Goal: Task Accomplishment & Management: Manage account settings

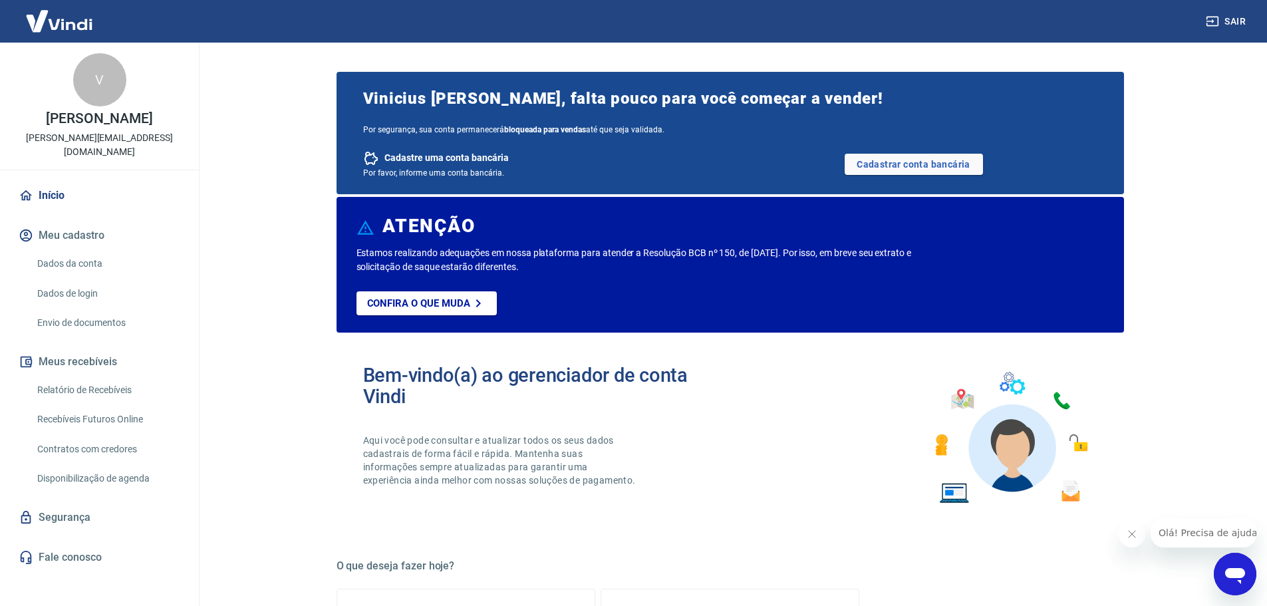
click at [259, 187] on main "Vinicius Maciel Silva, falta pouco para você começar a vender! Por segurança, s…" at bounding box center [730, 324] width 1074 height 563
click at [260, 94] on main "Vinicius Maciel Silva, falta pouco para você começar a vender! Por segurança, s…" at bounding box center [730, 324] width 1074 height 563
click at [59, 225] on button "Meu cadastro" at bounding box center [99, 235] width 167 height 29
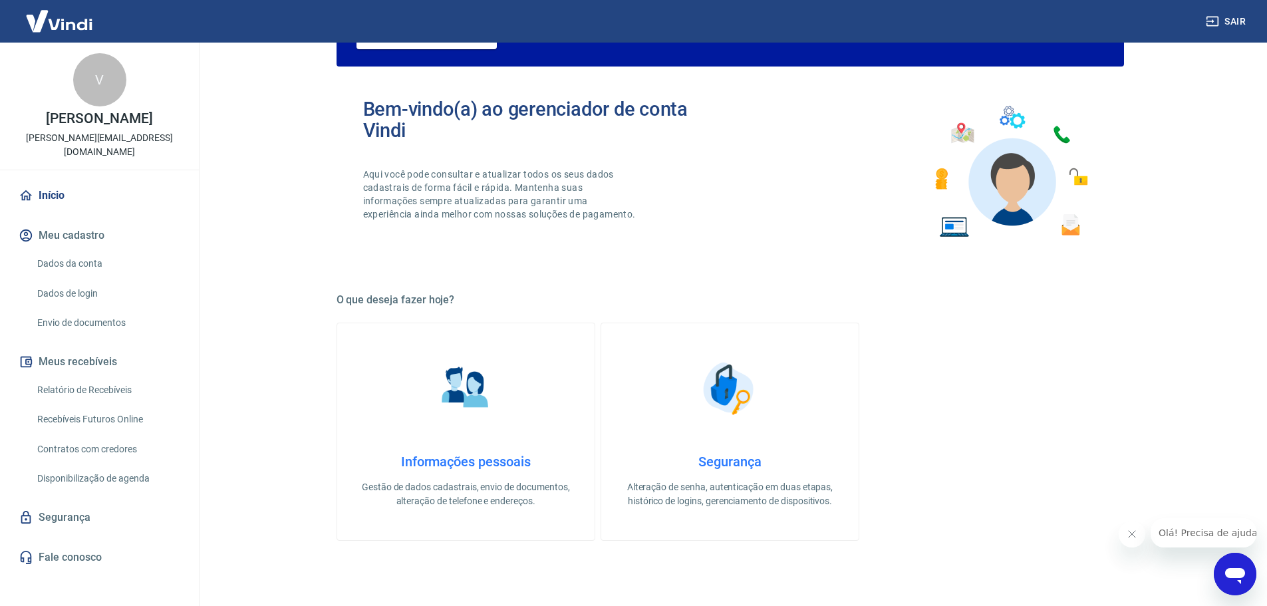
click at [456, 468] on h4 "Informações pessoais" at bounding box center [466, 462] width 215 height 16
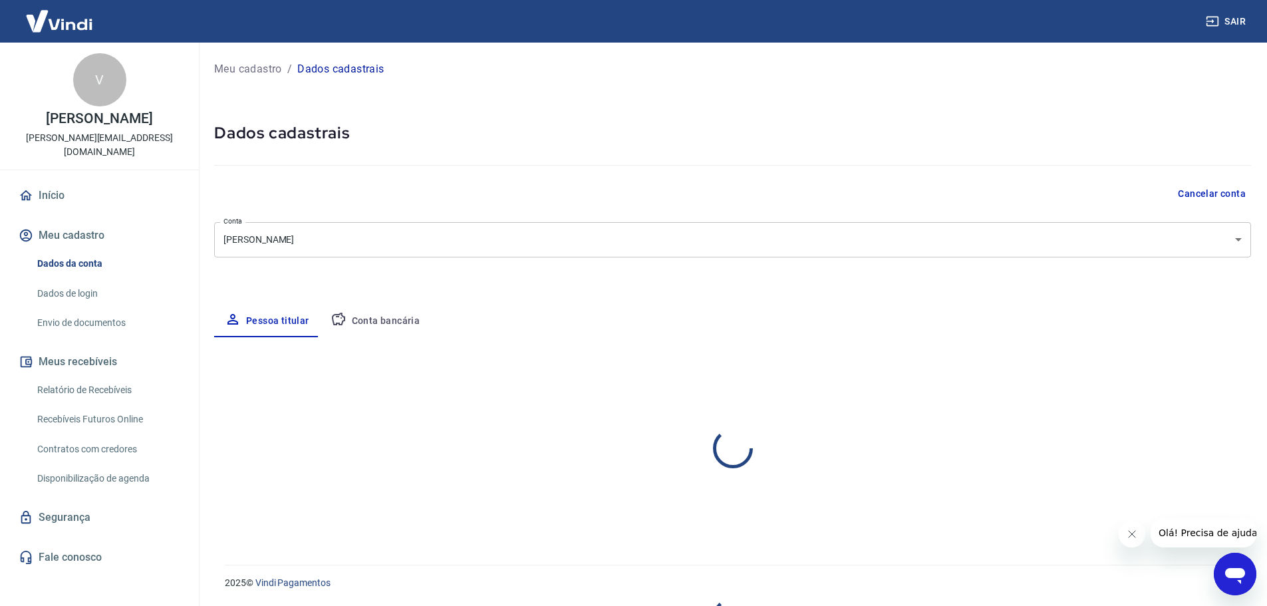
select select "SP"
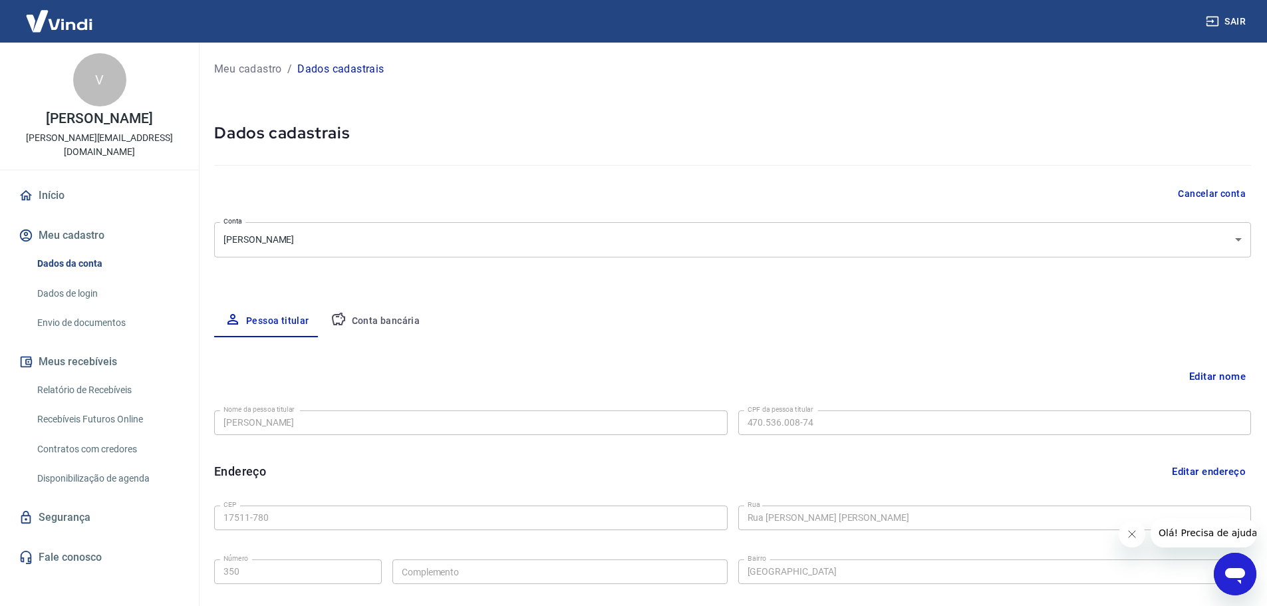
click at [74, 253] on link "Dados da conta" at bounding box center [107, 263] width 151 height 27
click at [100, 221] on button "Meu cadastro" at bounding box center [99, 235] width 167 height 29
click at [59, 181] on link "Início" at bounding box center [99, 195] width 167 height 29
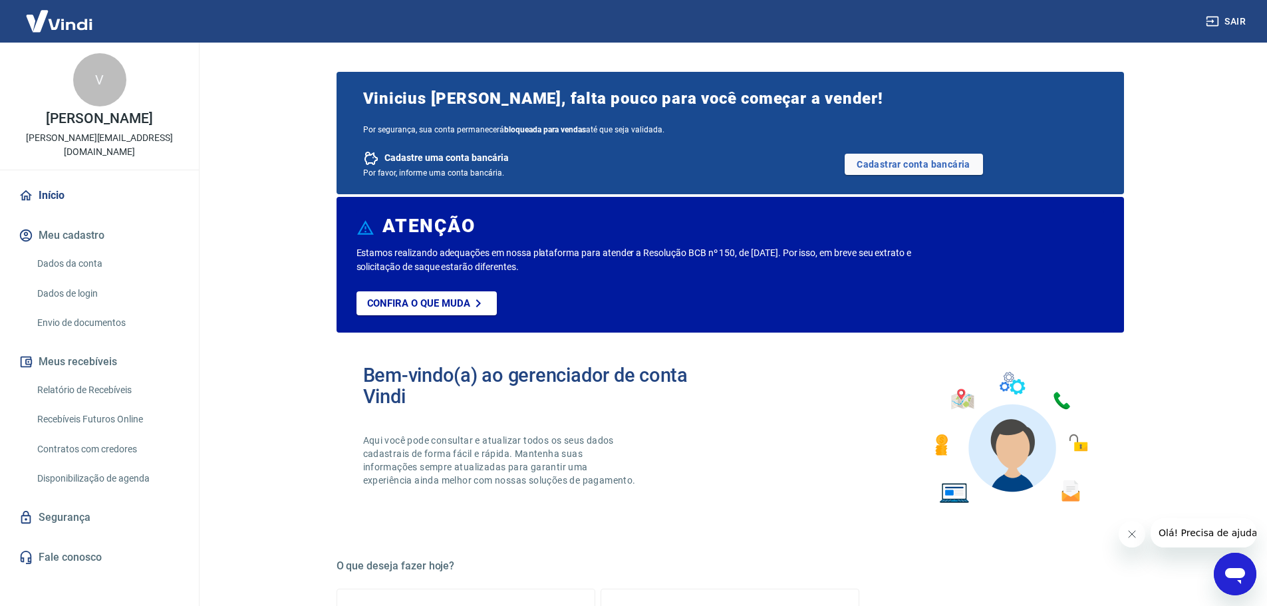
click at [110, 227] on button "Meu cadastro" at bounding box center [99, 235] width 167 height 29
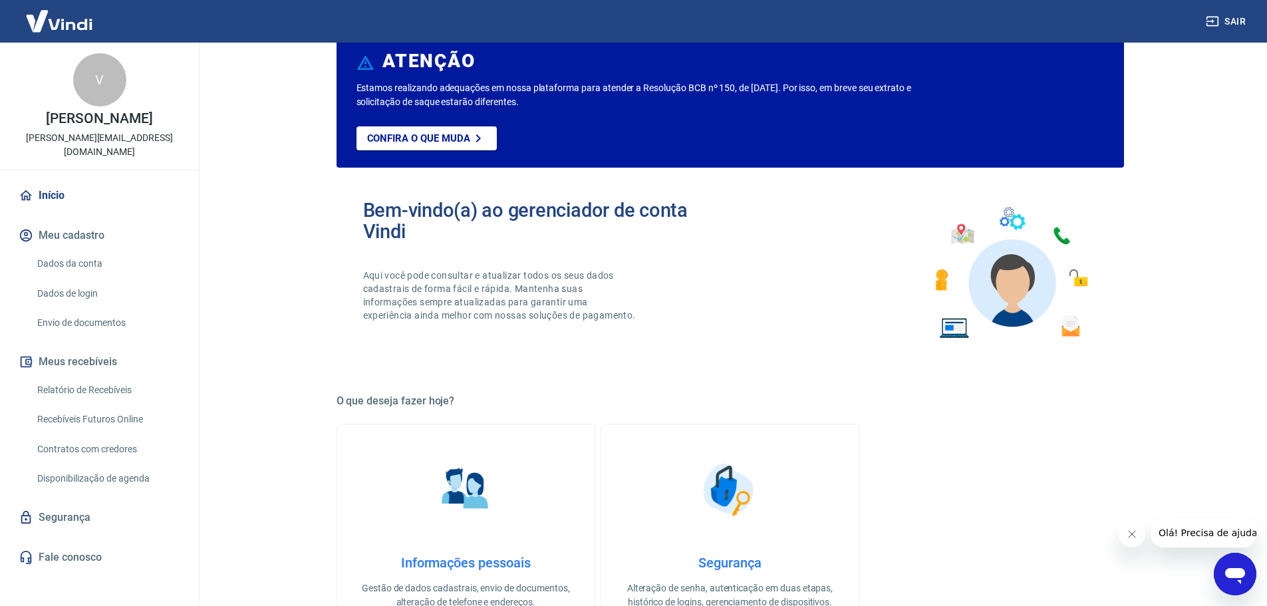
scroll to position [200, 0]
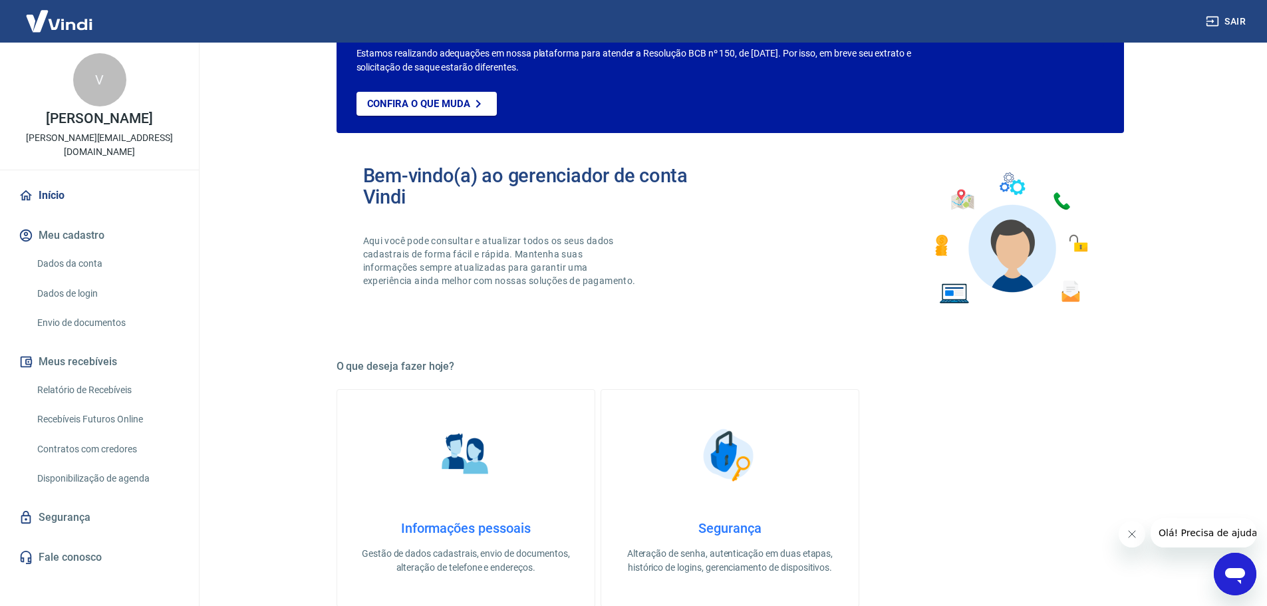
click at [472, 531] on h4 "Informações pessoais" at bounding box center [466, 528] width 215 height 16
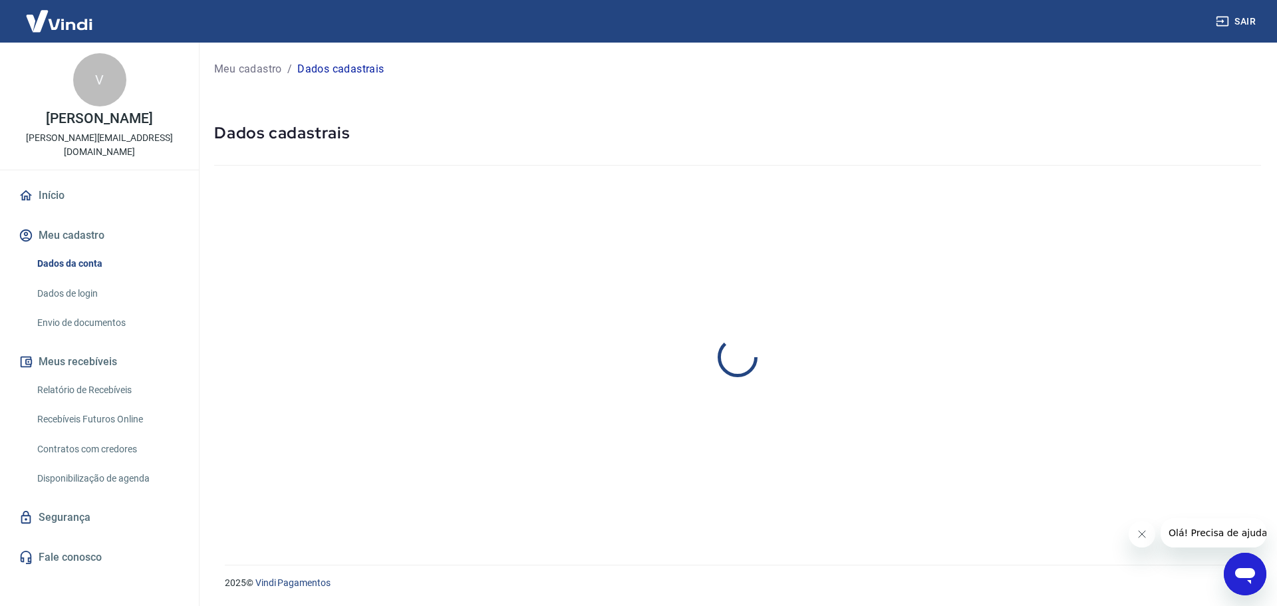
select select "SP"
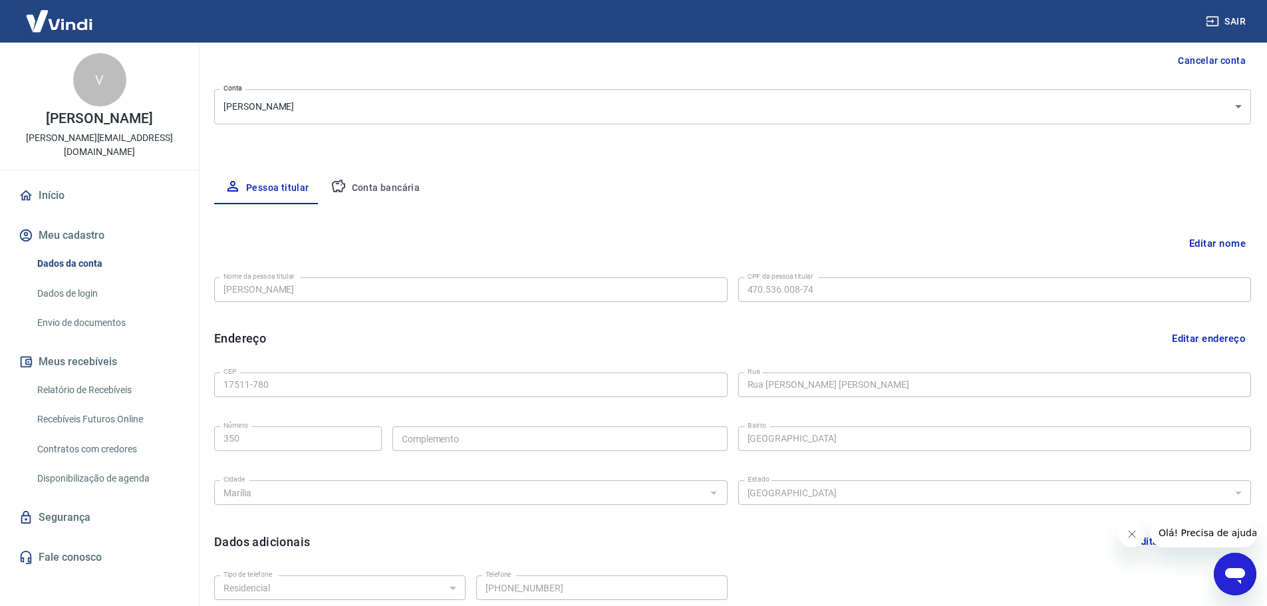
scroll to position [200, 0]
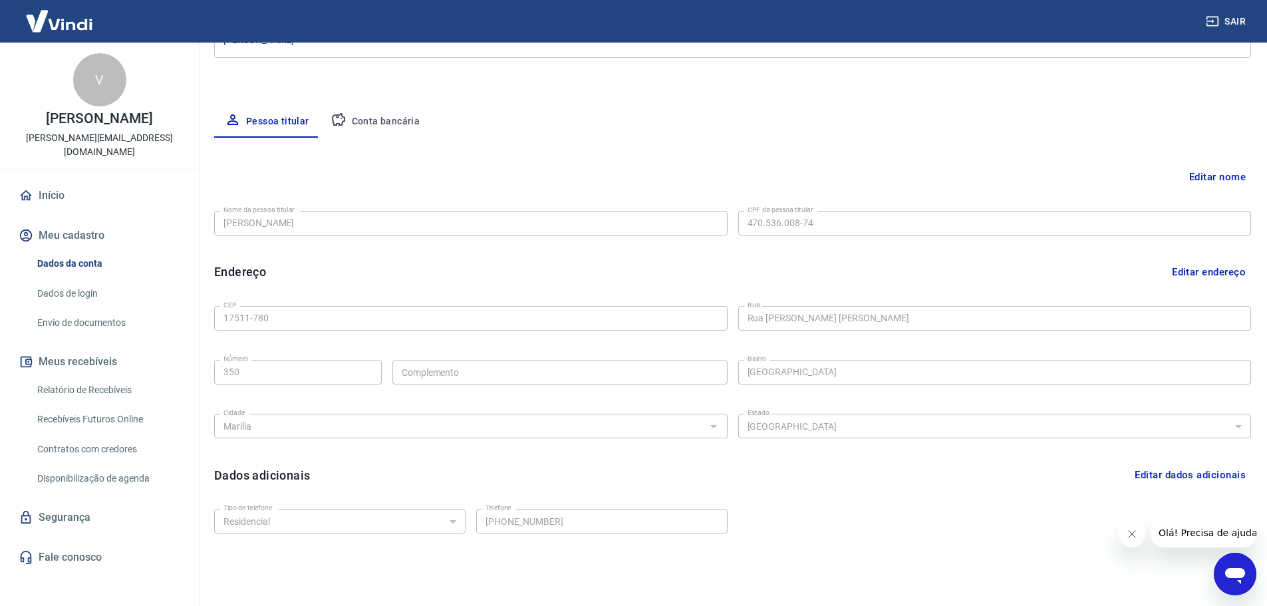
click at [1200, 174] on button "Editar nome" at bounding box center [1217, 176] width 67 height 25
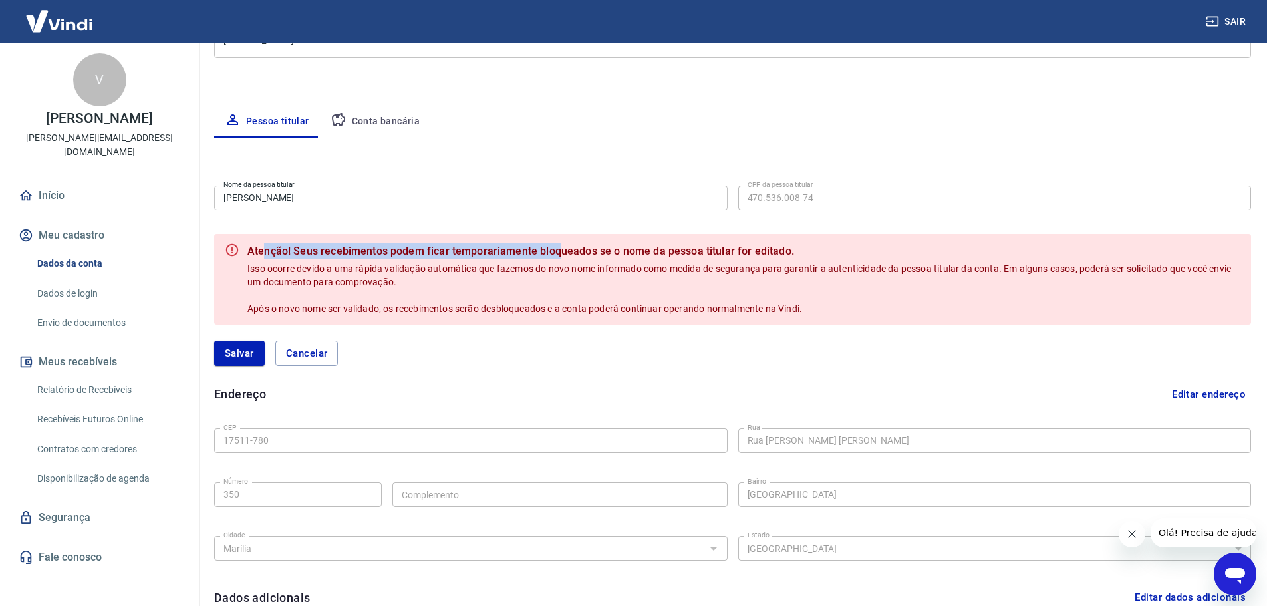
drag, startPoint x: 329, startPoint y: 252, endPoint x: 559, endPoint y: 248, distance: 230.2
click at [559, 248] on b "Atenção! Seus recebimentos podem ficar temporariamente bloqueados se o nome da …" at bounding box center [743, 251] width 993 height 16
click at [557, 250] on b "Atenção! Seus recebimentos podem ficar temporariamente bloqueados se o nome da …" at bounding box center [743, 251] width 993 height 16
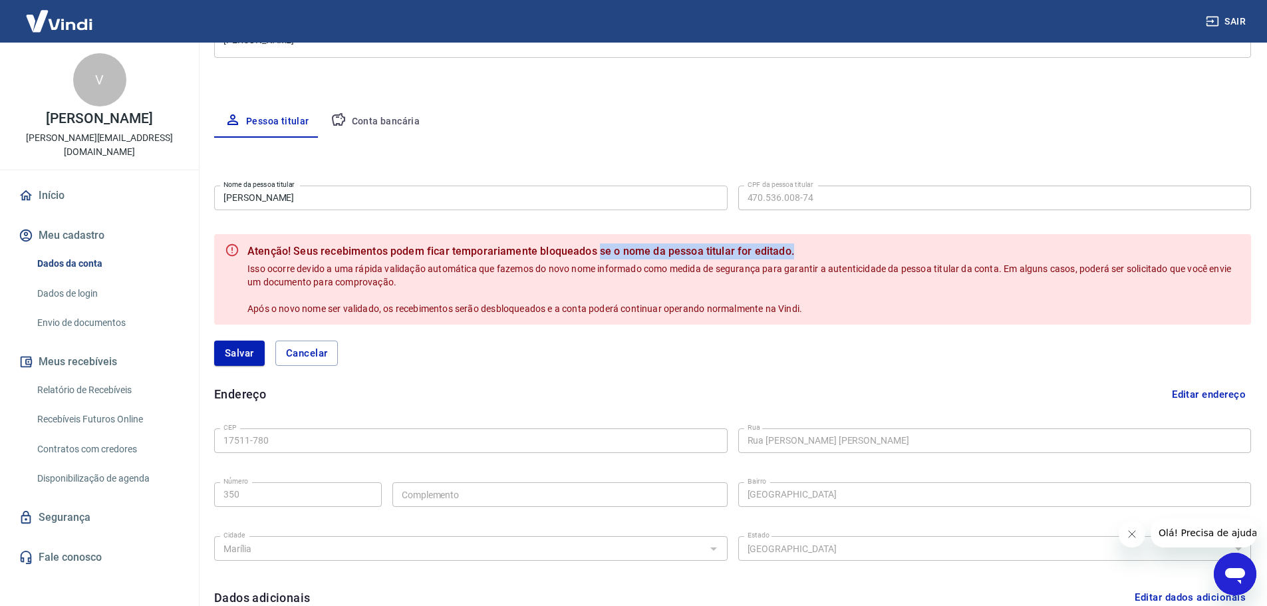
drag, startPoint x: 596, startPoint y: 249, endPoint x: 919, endPoint y: 250, distance: 323.3
click at [919, 250] on b "Atenção! Seus recebimentos podem ficar temporariamente bloqueados se o nome da …" at bounding box center [743, 251] width 993 height 16
click at [921, 250] on b "Atenção! Seus recebimentos podem ficar temporariamente bloqueados se o nome da …" at bounding box center [743, 251] width 993 height 16
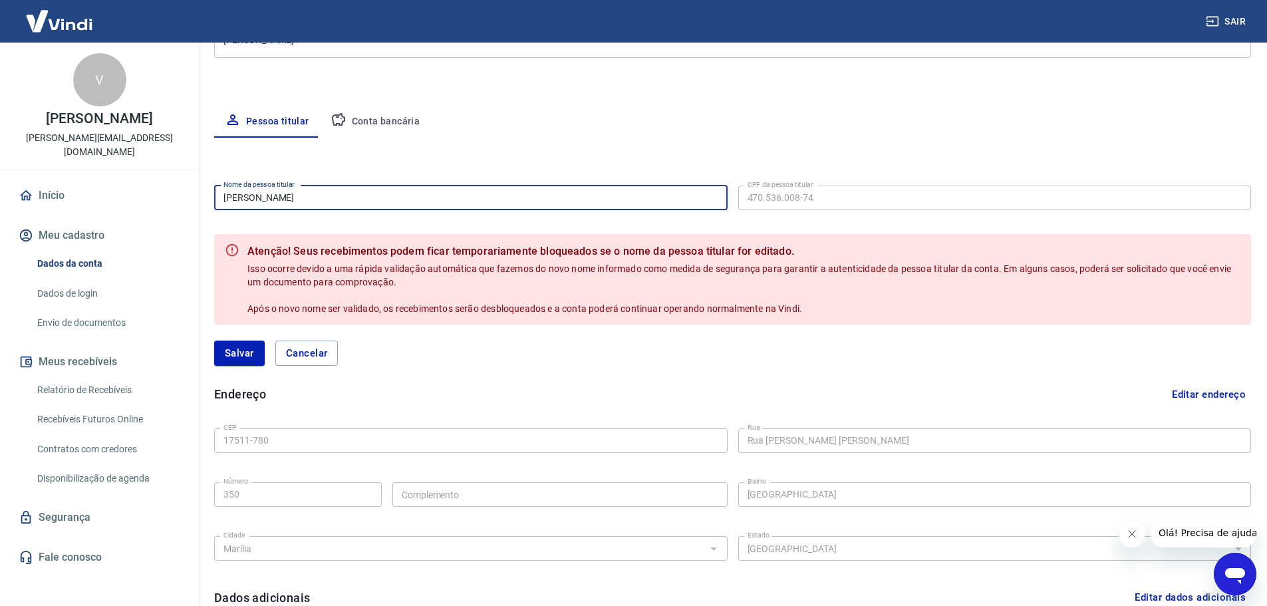
drag, startPoint x: 340, startPoint y: 203, endPoint x: 208, endPoint y: 203, distance: 131.7
click at [208, 203] on div "Meu cadastro / Dados cadastrais Dados cadastrais Cancelar conta Conta Vinicius …" at bounding box center [732, 280] width 1069 height 874
click at [1072, 346] on div "[PERSON_NAME]" at bounding box center [732, 353] width 1037 height 25
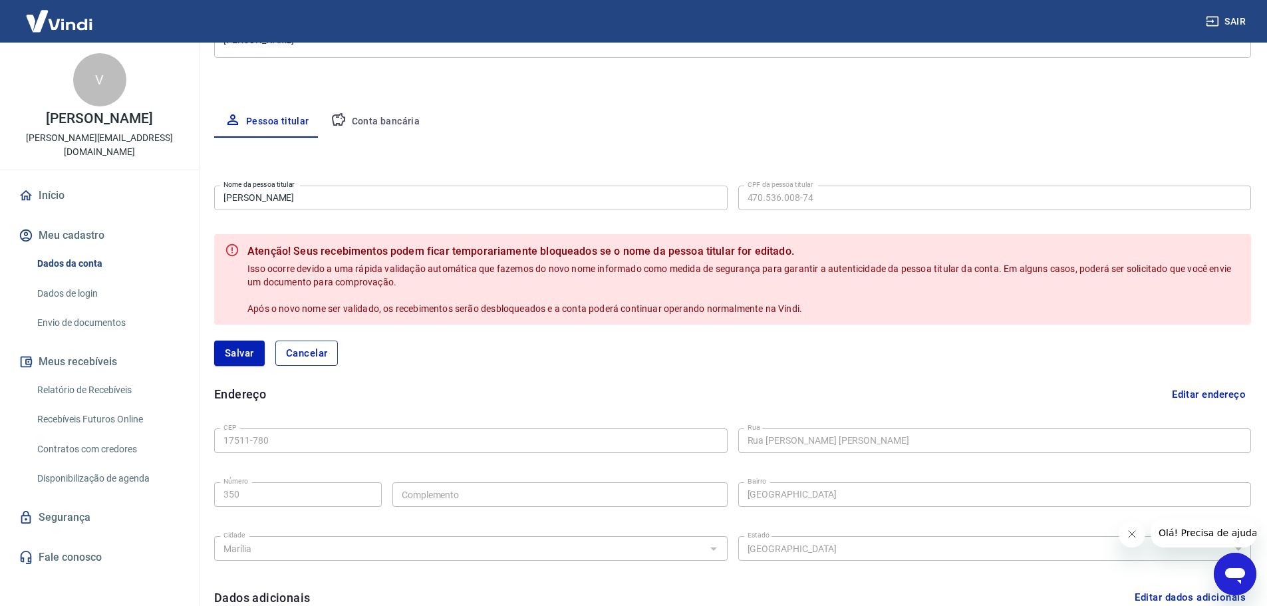
click at [331, 363] on button "Cancelar" at bounding box center [306, 353] width 63 height 25
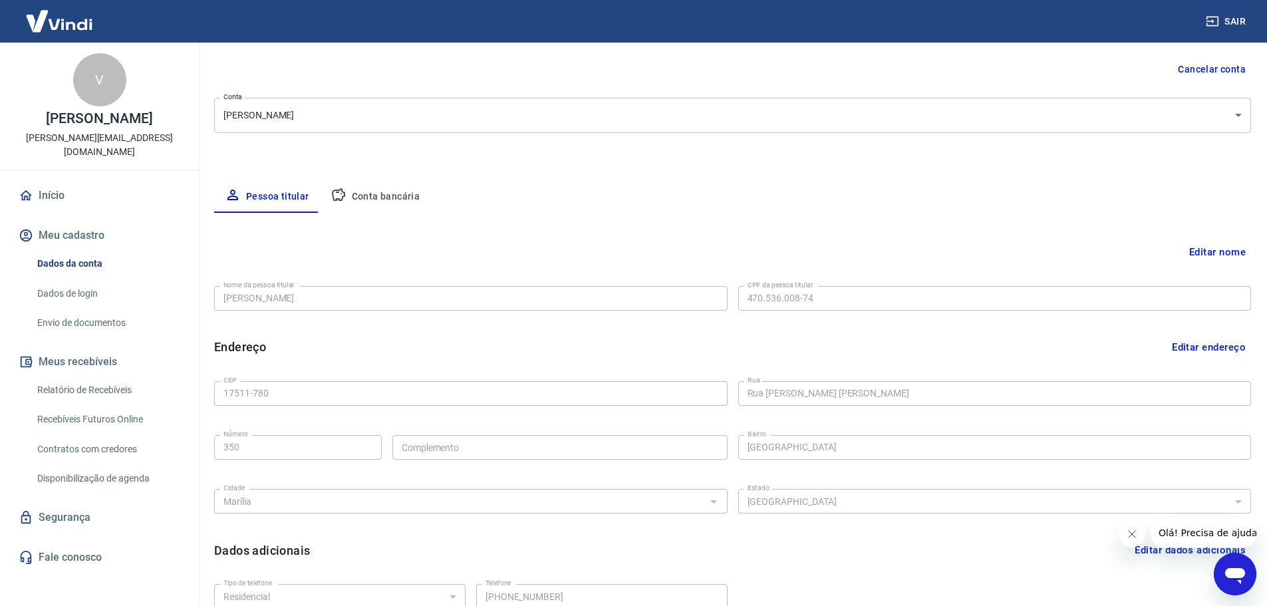
scroll to position [0, 0]
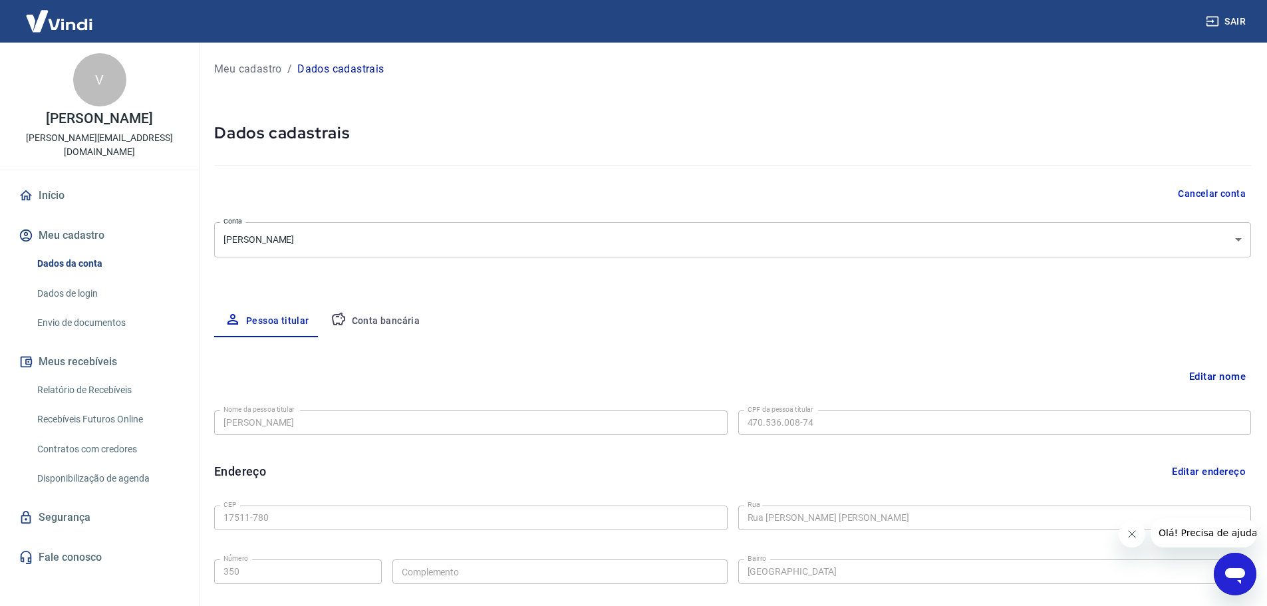
drag, startPoint x: 68, startPoint y: 181, endPoint x: 145, endPoint y: 180, distance: 77.2
click at [68, 181] on link "Início" at bounding box center [99, 195] width 167 height 29
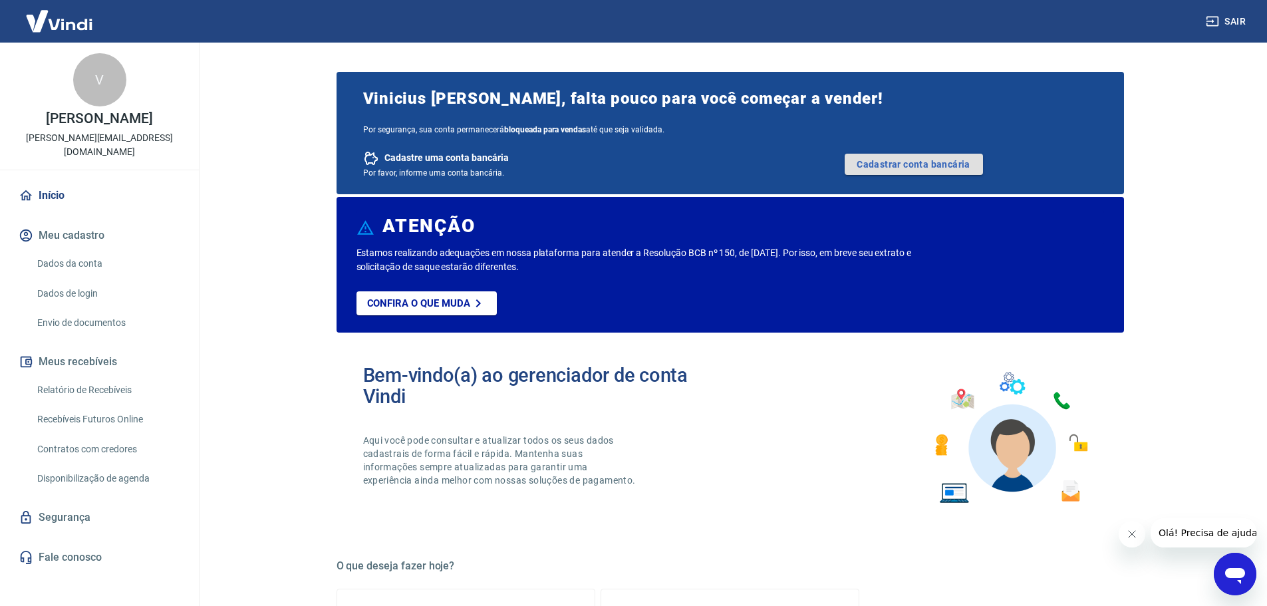
click at [849, 157] on link "Cadastrar conta bancária" at bounding box center [914, 164] width 138 height 21
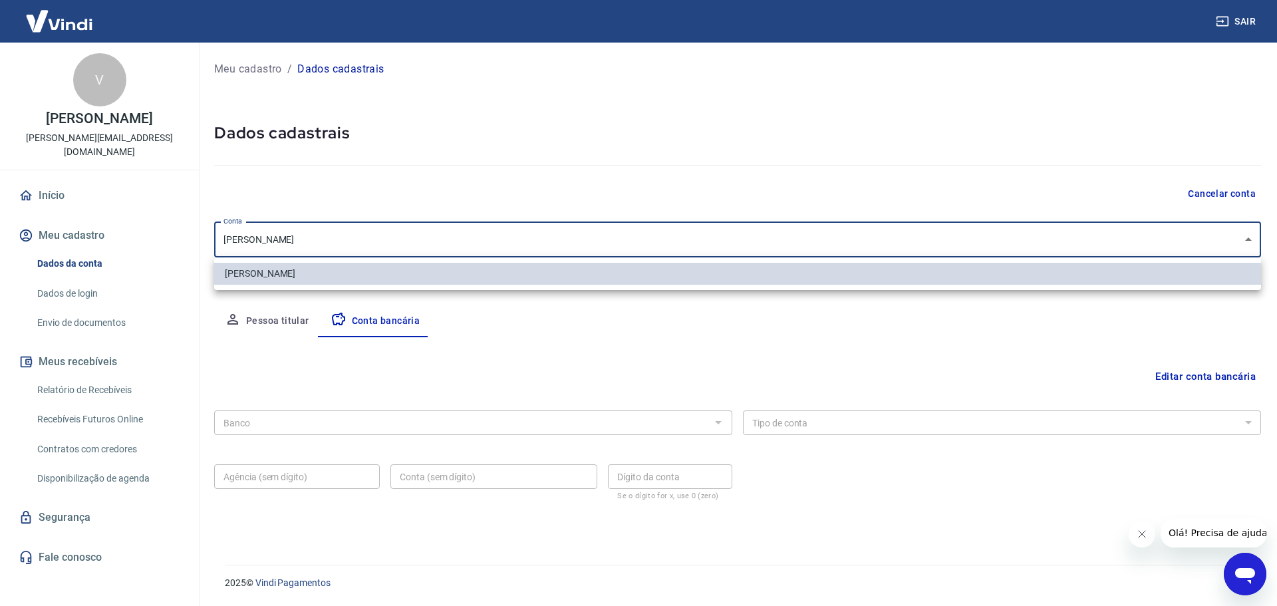
click at [690, 243] on body "Sair V [PERSON_NAME] [PERSON_NAME][EMAIL_ADDRESS][DOMAIN_NAME] Início Meu cadas…" at bounding box center [638, 303] width 1277 height 606
click at [851, 370] on div at bounding box center [638, 303] width 1277 height 606
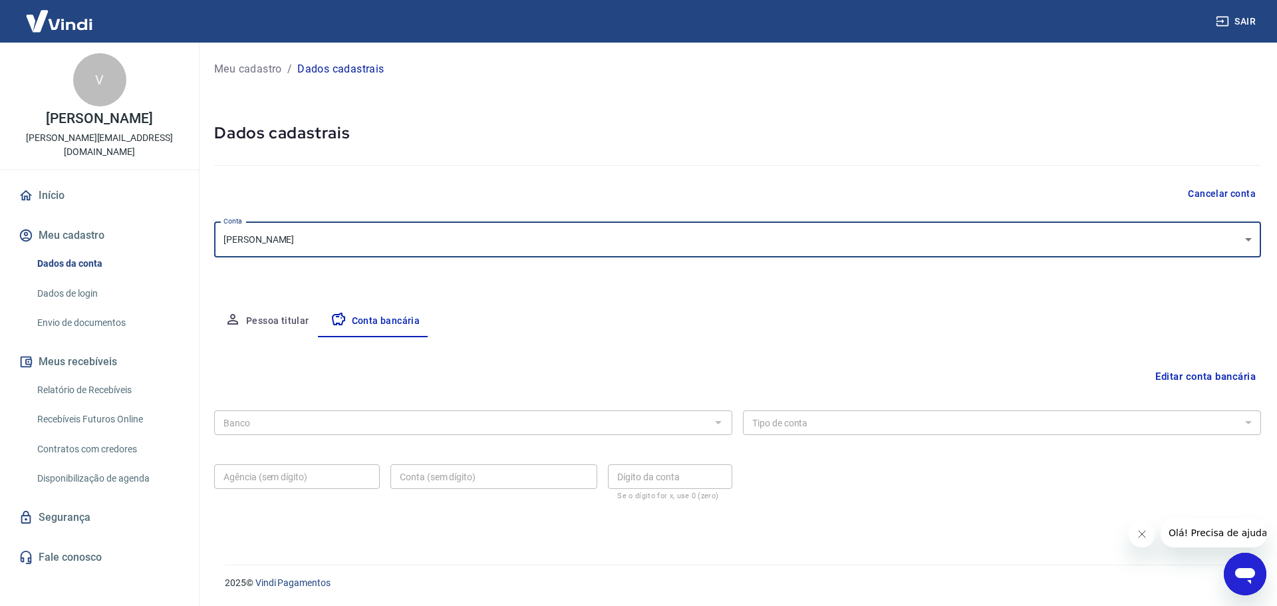
click at [1189, 383] on button "Editar conta bancária" at bounding box center [1205, 376] width 111 height 25
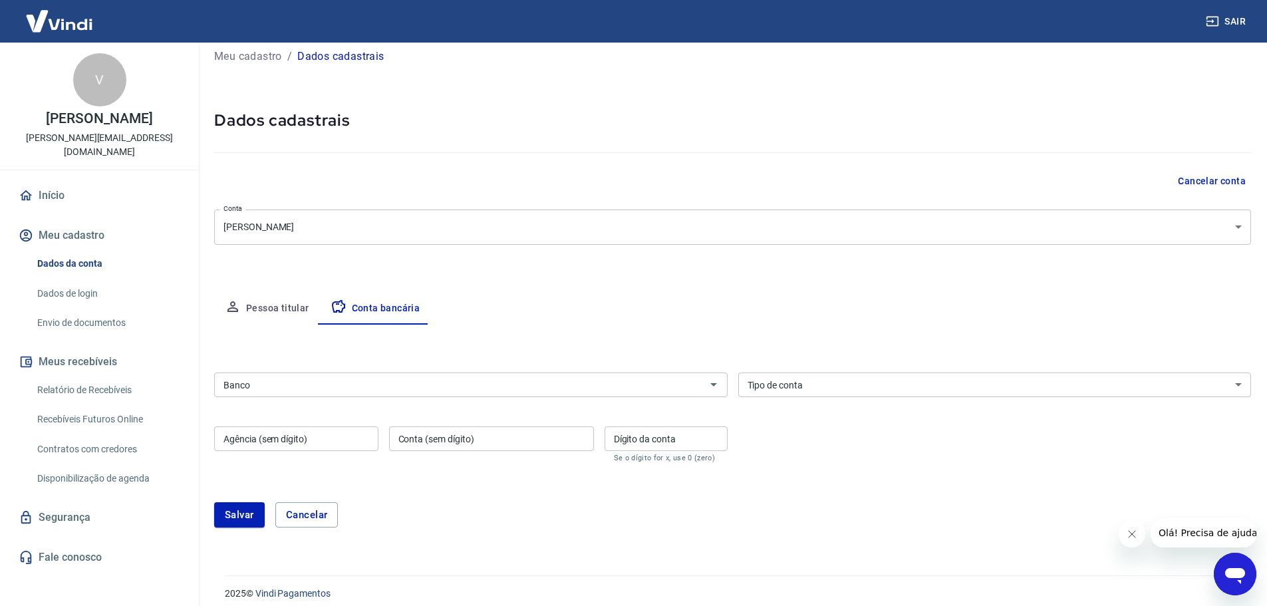
scroll to position [23, 0]
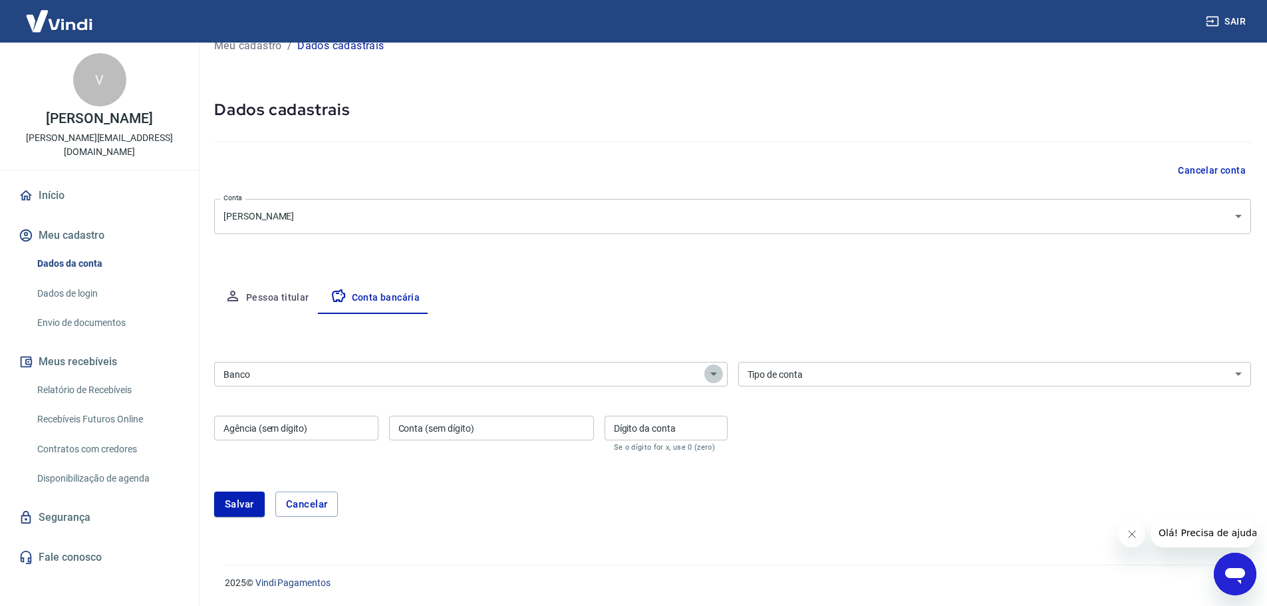
click at [710, 380] on icon "Abrir" at bounding box center [714, 374] width 16 height 16
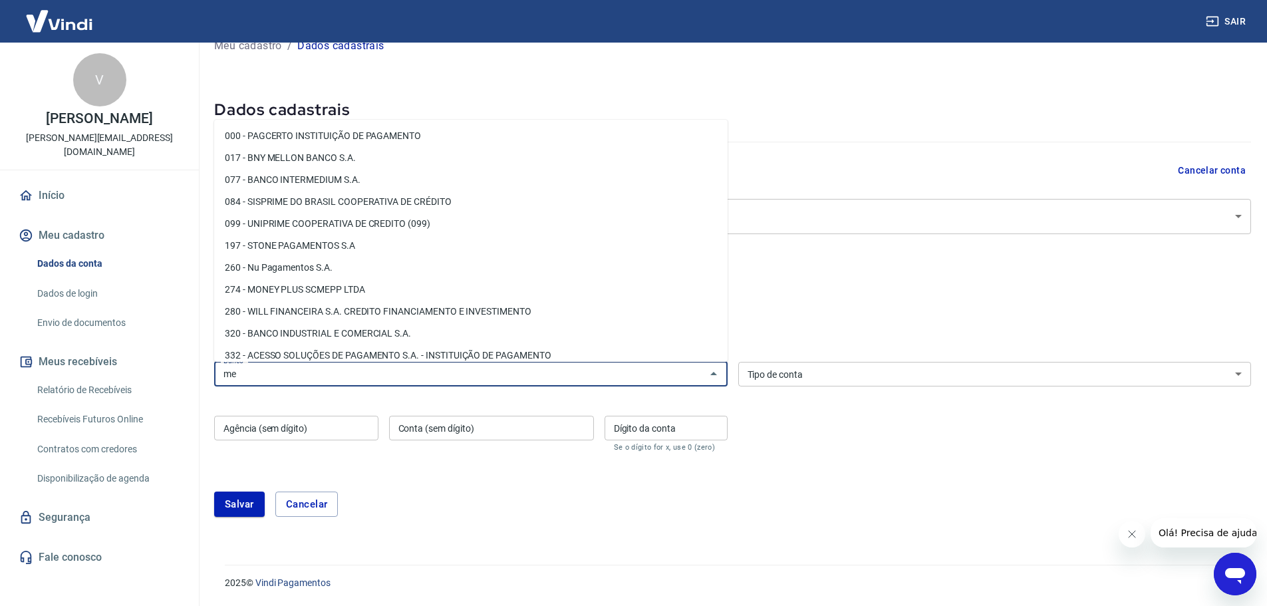
type input "m"
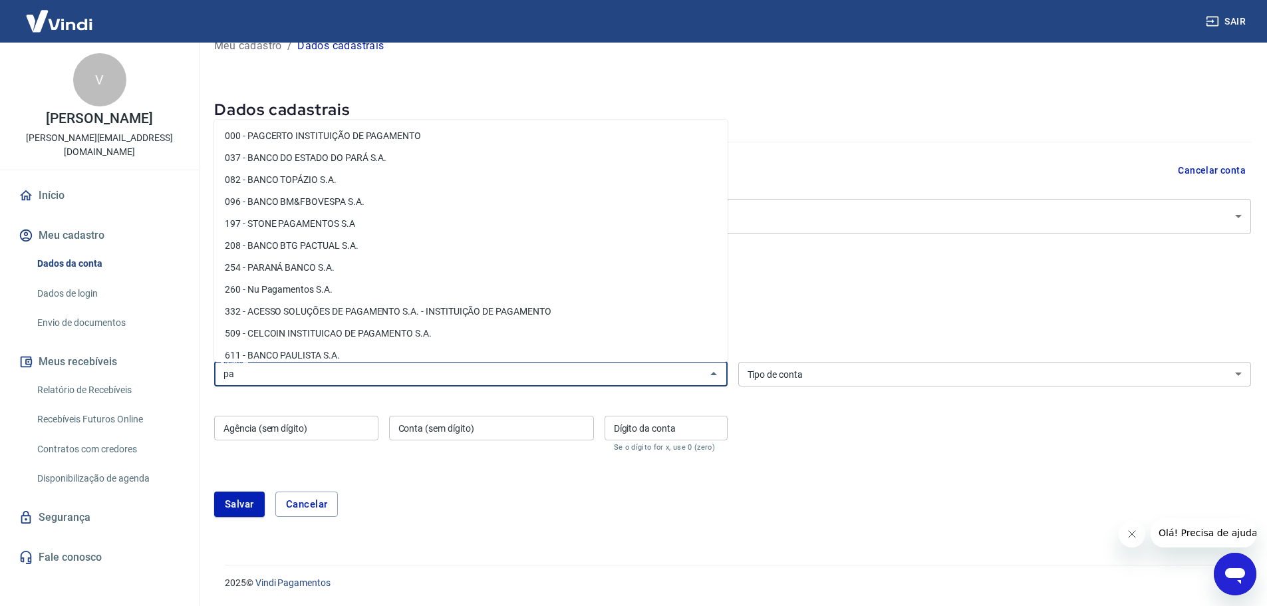
type input "p"
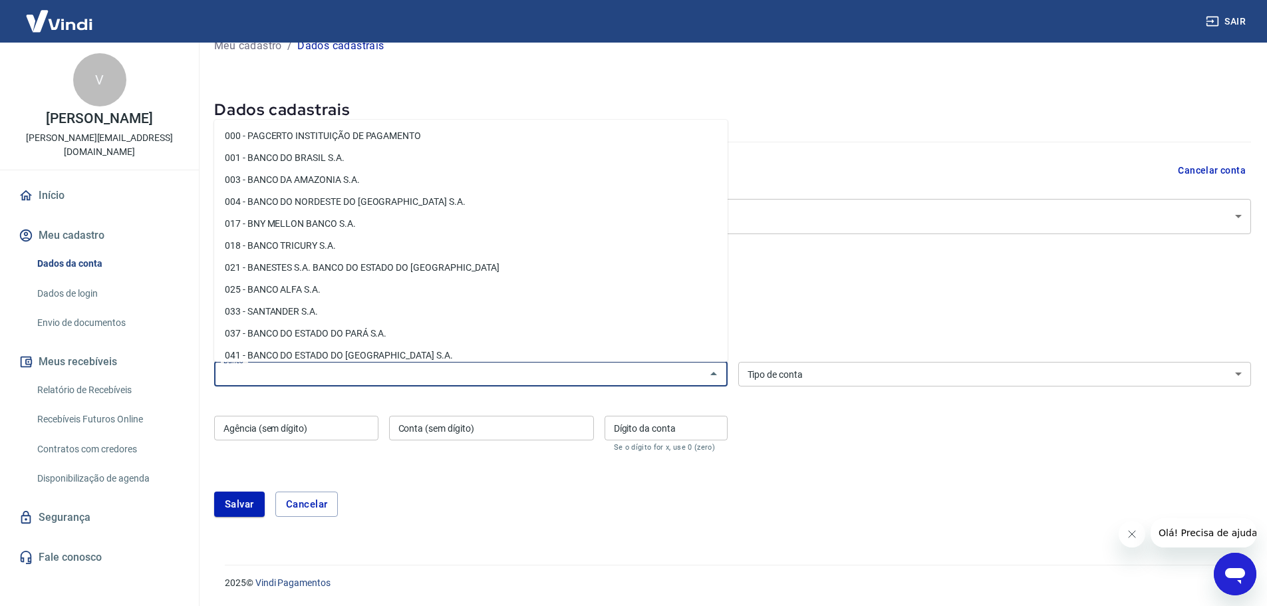
click at [925, 286] on div "Pessoa titular Conta bancária" at bounding box center [732, 298] width 1037 height 32
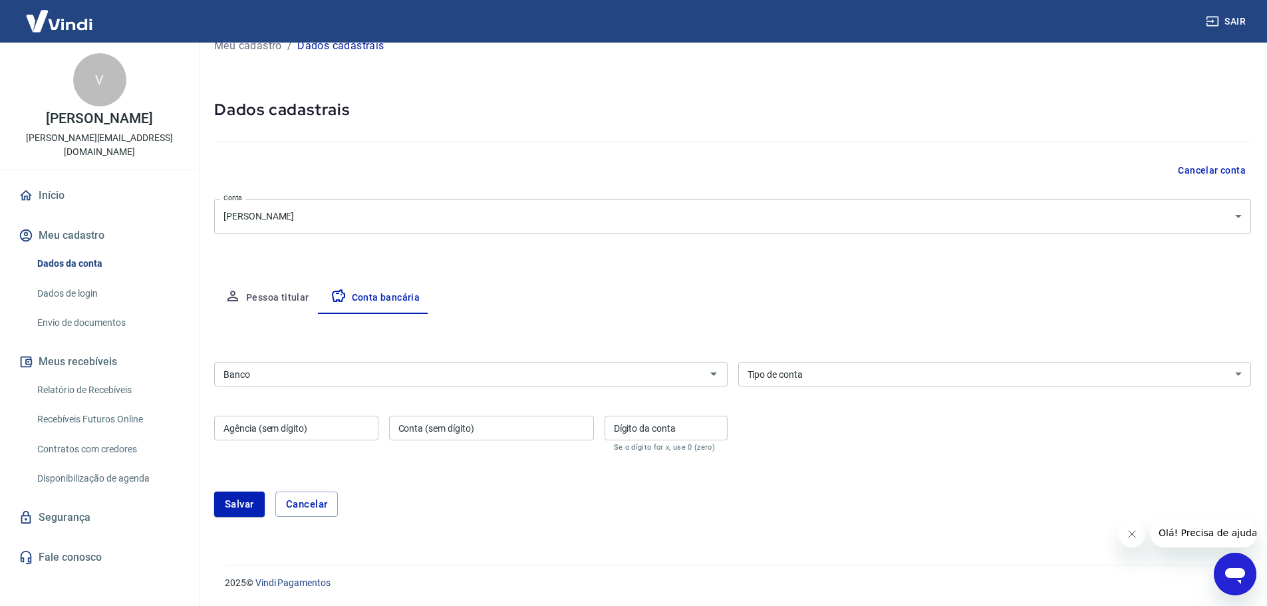
click at [306, 433] on input "Agência (sem dígito)" at bounding box center [296, 428] width 164 height 25
click at [530, 438] on input "Conta (sem dígito)" at bounding box center [491, 428] width 205 height 25
drag, startPoint x: 730, startPoint y: 498, endPoint x: 1056, endPoint y: 451, distance: 328.6
click at [731, 498] on div "[PERSON_NAME]" at bounding box center [732, 504] width 1037 height 25
drag, startPoint x: 1121, startPoint y: 530, endPoint x: 2169, endPoint y: 951, distance: 1128.9
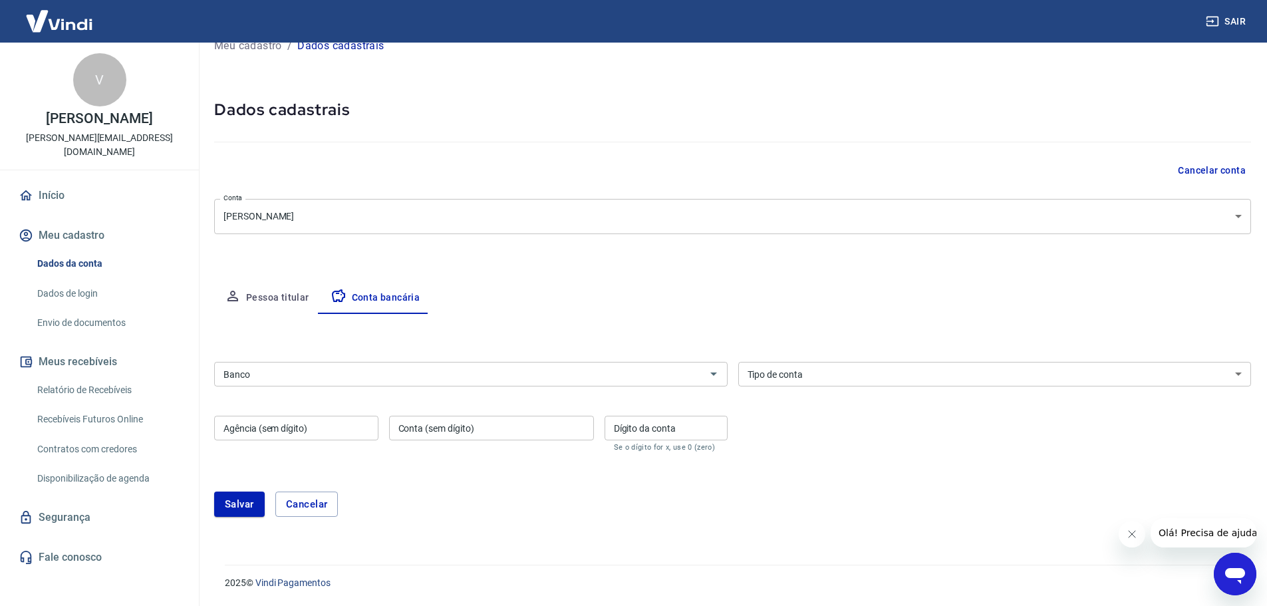
click at [1121, 530] on button "Fechar mensagem da empresa" at bounding box center [1131, 534] width 27 height 27
click at [595, 277] on div "Meu cadastro / Dados cadastrais Dados cadastrais Cancelar conta Conta Vinicius …" at bounding box center [732, 283] width 1069 height 529
click at [1046, 367] on select "Conta Corrente Conta Poupança" at bounding box center [995, 374] width 514 height 25
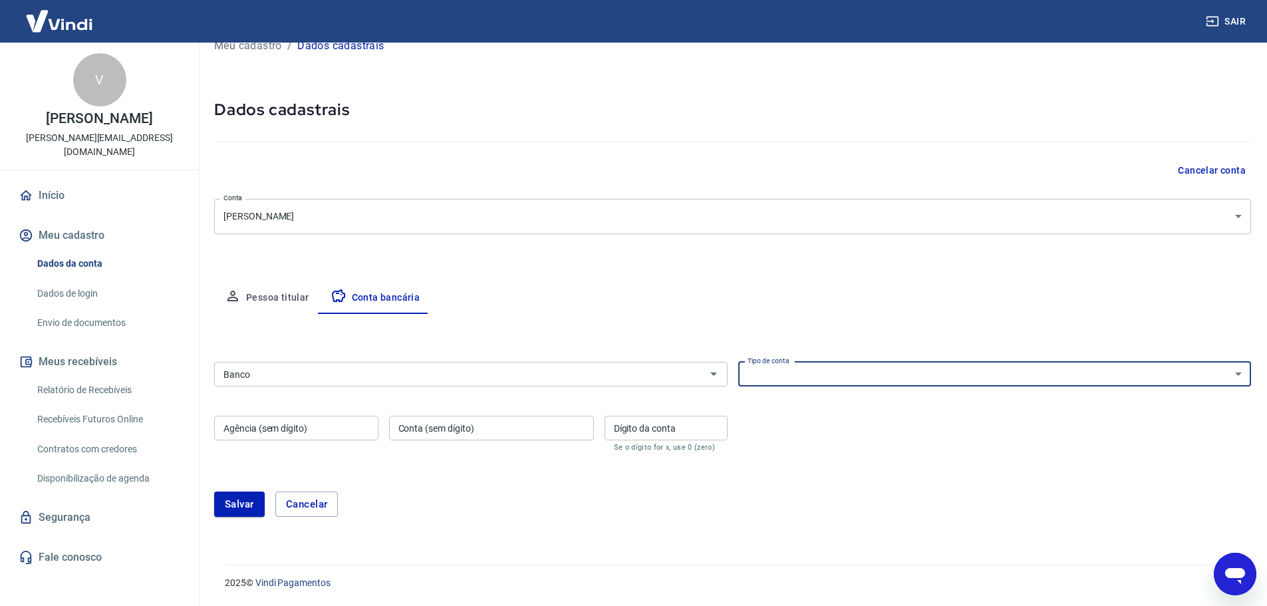
click at [857, 480] on div "[PERSON_NAME]" at bounding box center [732, 504] width 1037 height 57
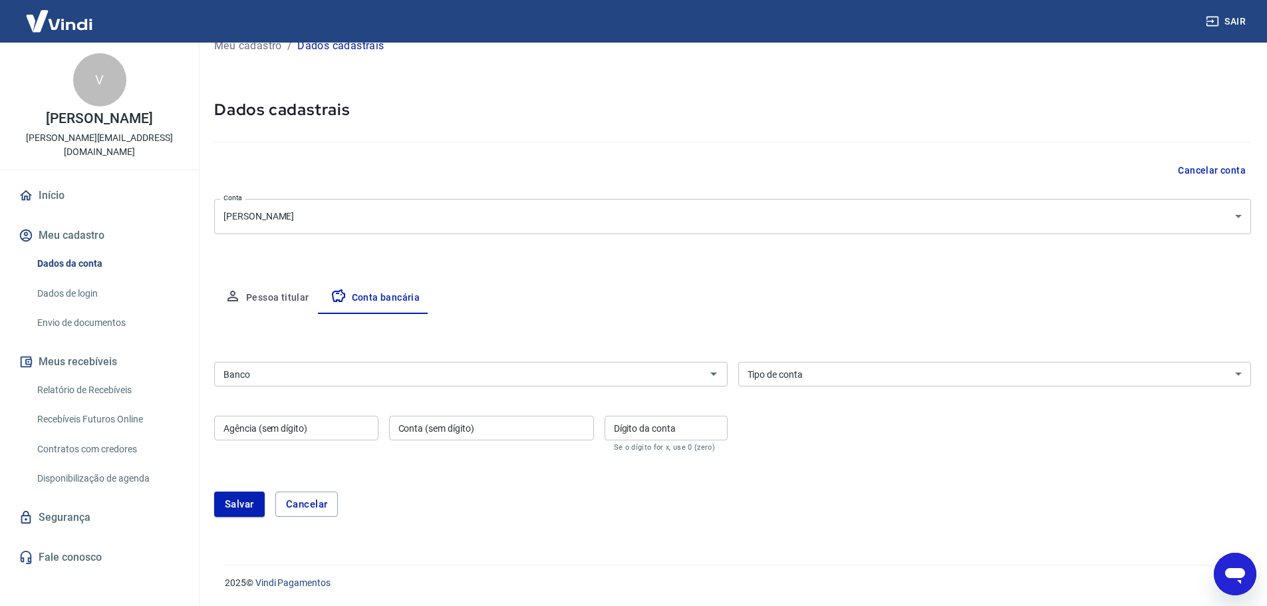
click at [862, 369] on select "Conta Corrente Conta Poupança" at bounding box center [995, 374] width 514 height 25
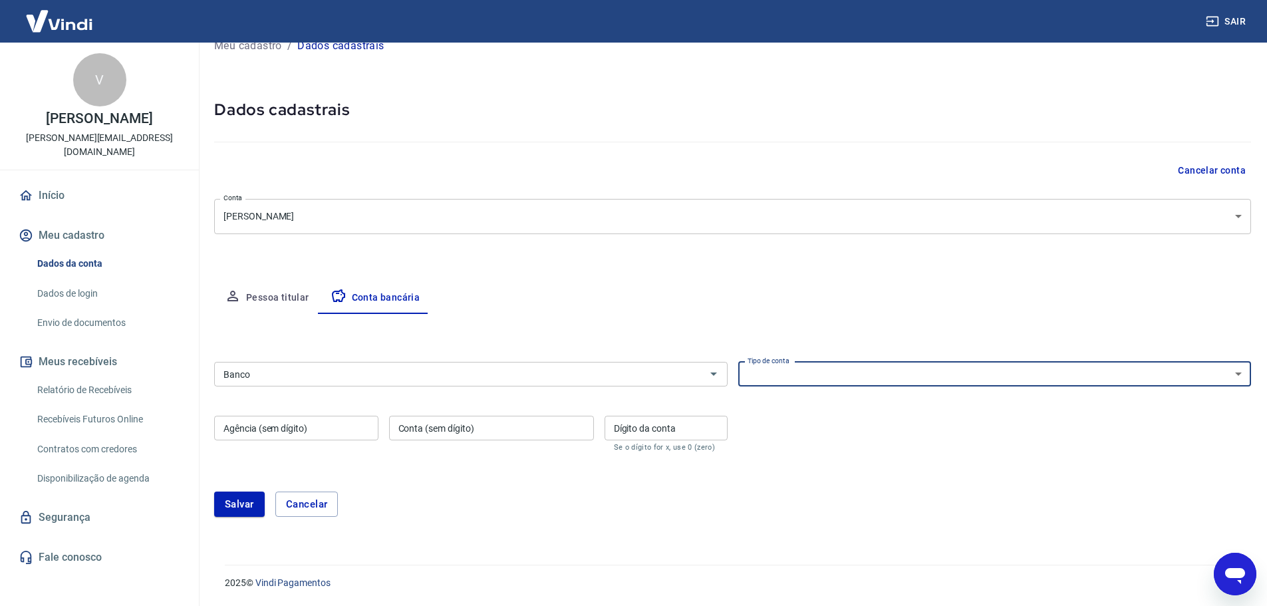
click at [843, 319] on div "Editar conta bancária Banco Banco Tipo de conta Conta Corrente Conta Poupança T…" at bounding box center [732, 423] width 1037 height 219
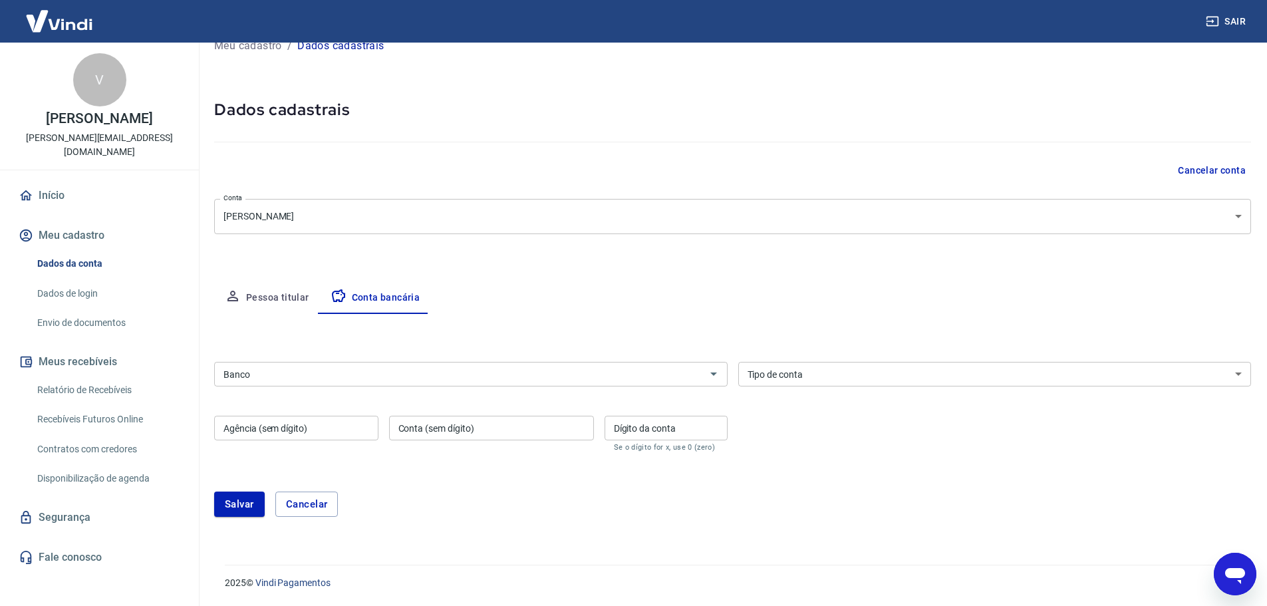
click at [715, 243] on div "Meu cadastro / Dados cadastrais Dados cadastrais Cancelar conta Conta Vinicius …" at bounding box center [732, 283] width 1069 height 529
click at [879, 472] on form "Banco Banco Tipo de conta Conta Corrente Conta Poupança Tipo de conta Agência (…" at bounding box center [732, 445] width 1037 height 176
click at [883, 384] on select "Conta Corrente Conta Poupança" at bounding box center [995, 374] width 514 height 25
click at [862, 473] on form "Banco Banco Tipo de conta Conta Corrente Conta Poupança Tipo de conta Agência (…" at bounding box center [732, 445] width 1037 height 176
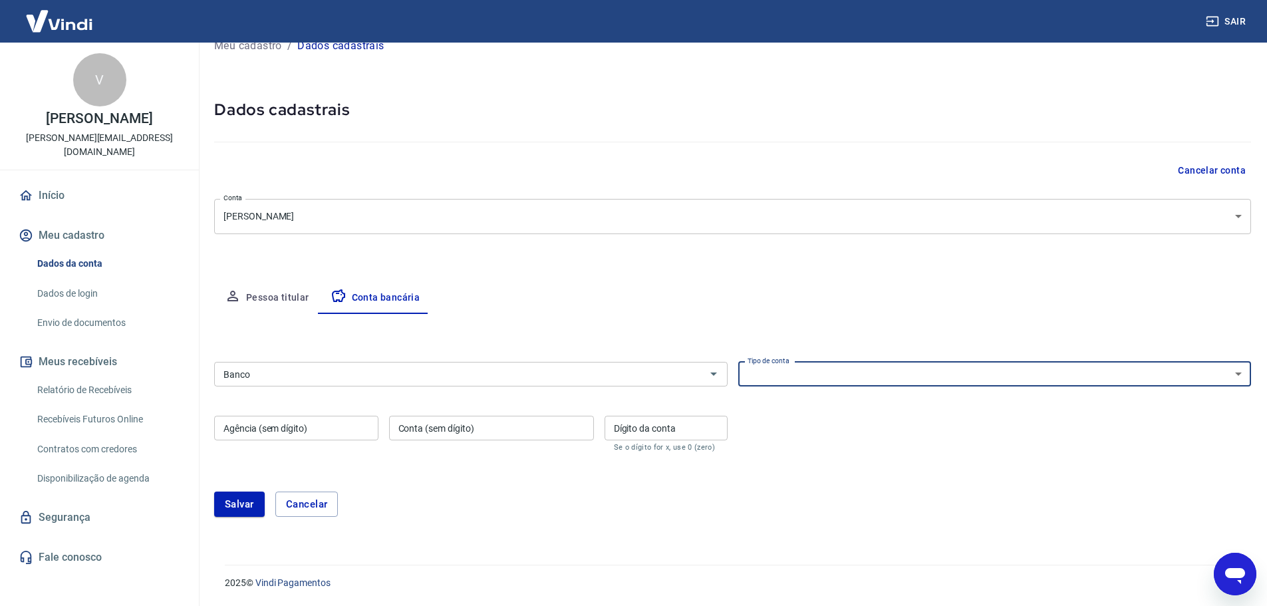
click at [784, 380] on select "Conta Corrente Conta Poupança" at bounding box center [995, 374] width 514 height 25
click at [839, 480] on div "[PERSON_NAME]" at bounding box center [732, 504] width 1037 height 57
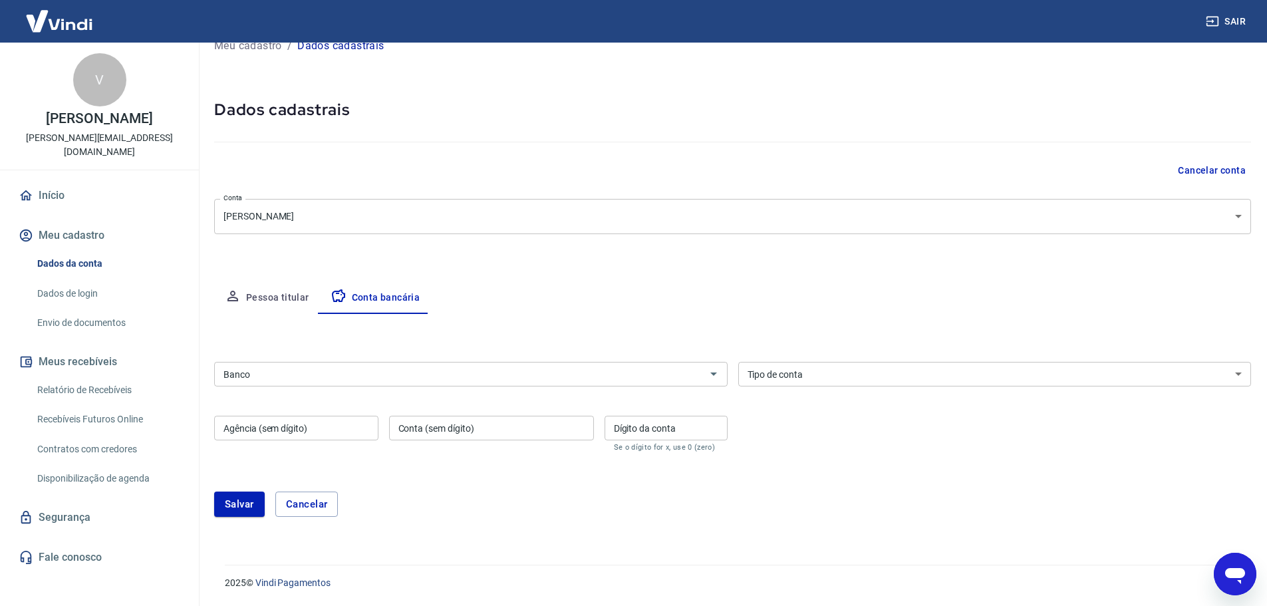
drag, startPoint x: 250, startPoint y: 504, endPoint x: 342, endPoint y: 467, distance: 98.8
click at [250, 504] on button "Salvar" at bounding box center [239, 504] width 51 height 25
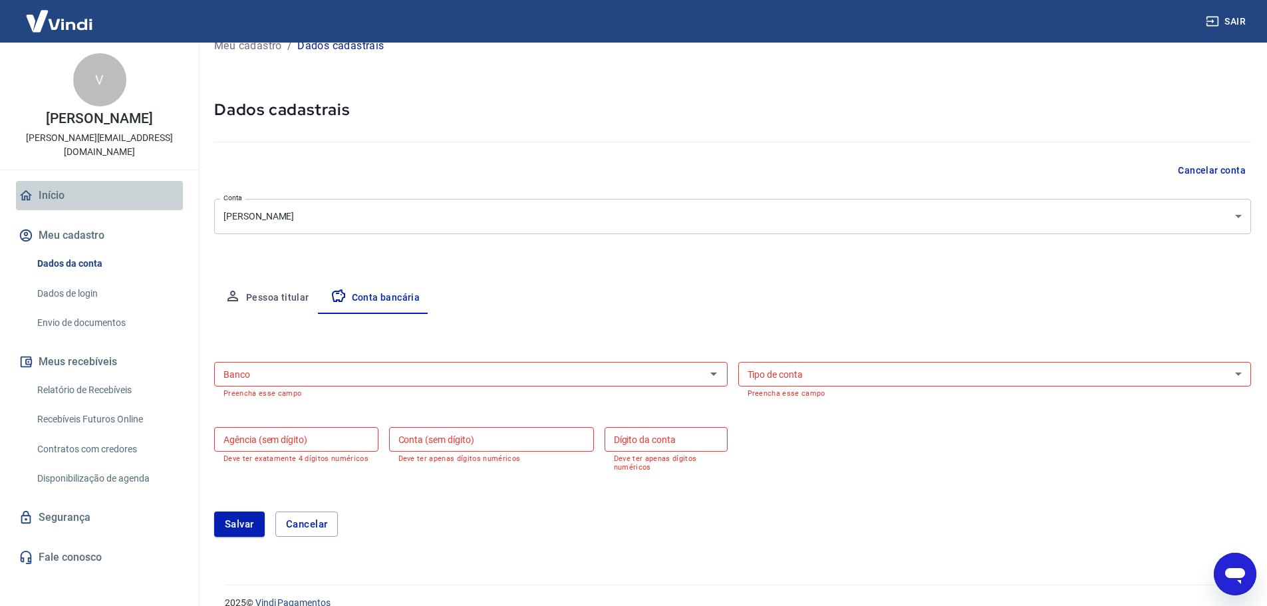
click at [93, 182] on link "Início" at bounding box center [99, 195] width 167 height 29
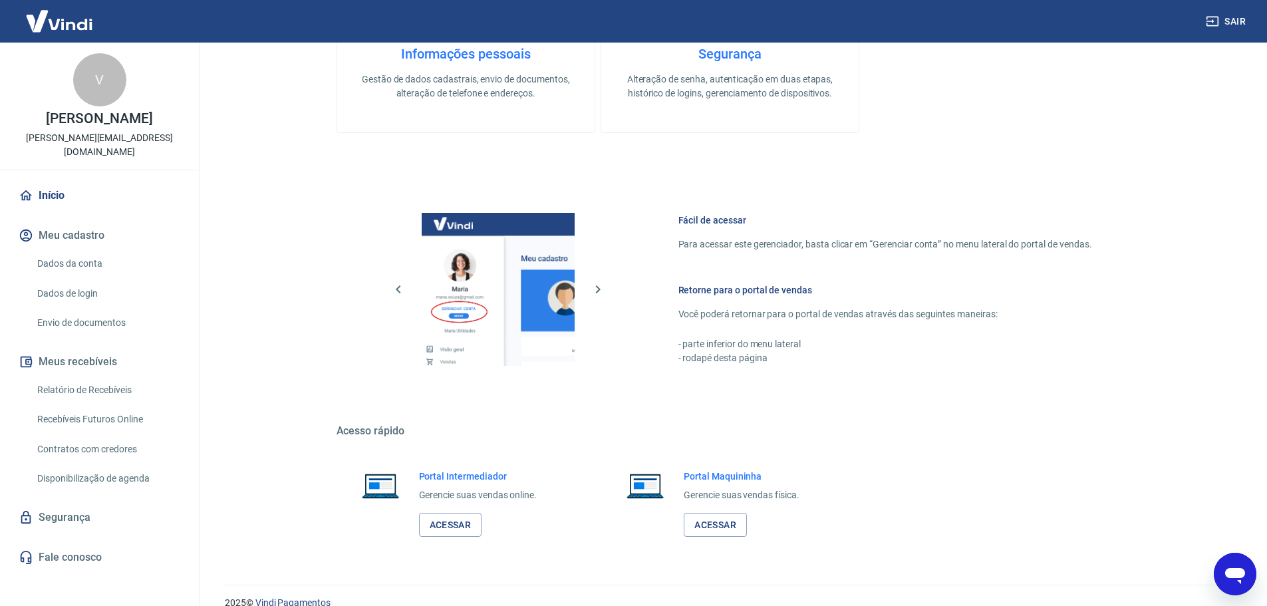
scroll to position [623, 0]
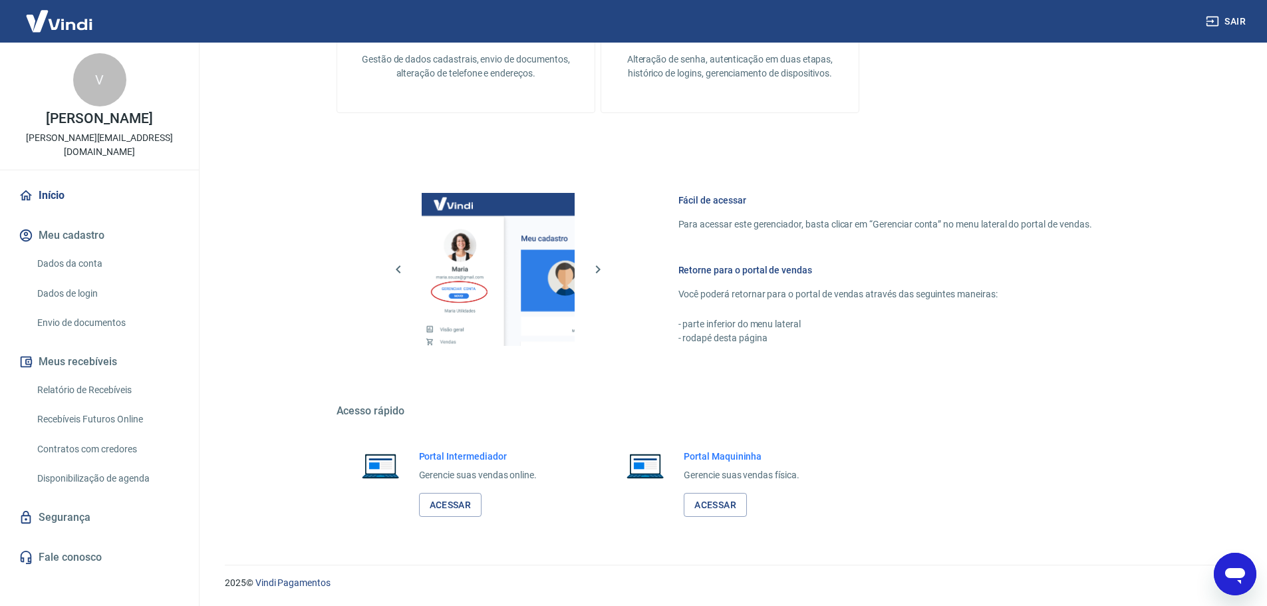
click at [94, 250] on link "Dados da conta" at bounding box center [107, 263] width 151 height 27
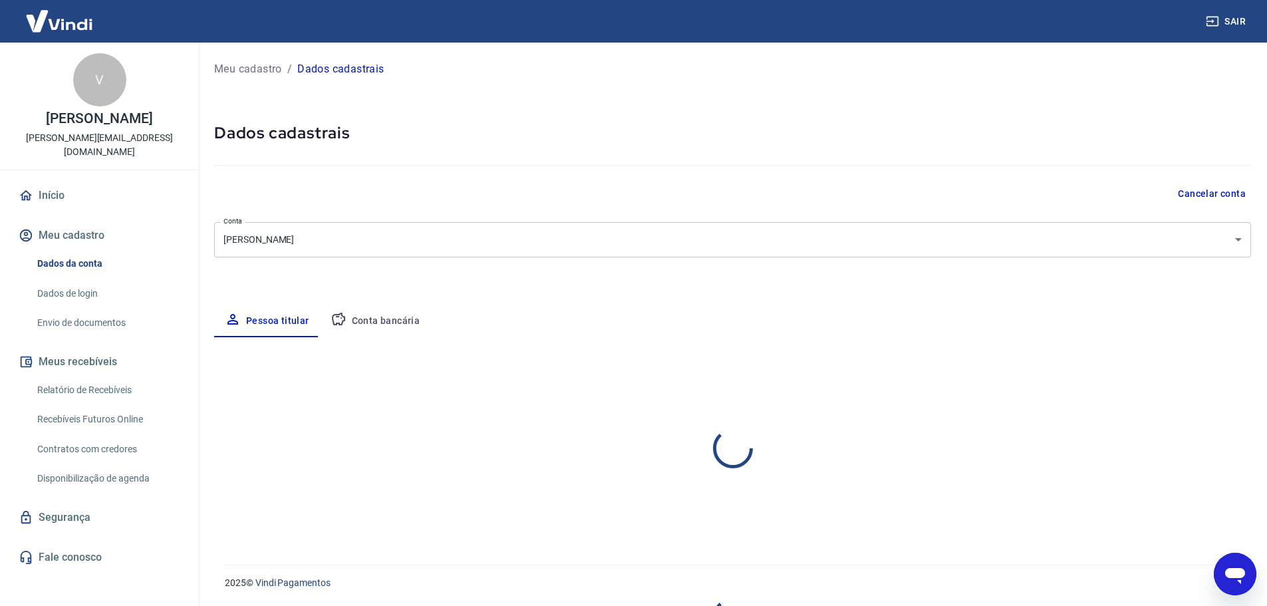
select select "SP"
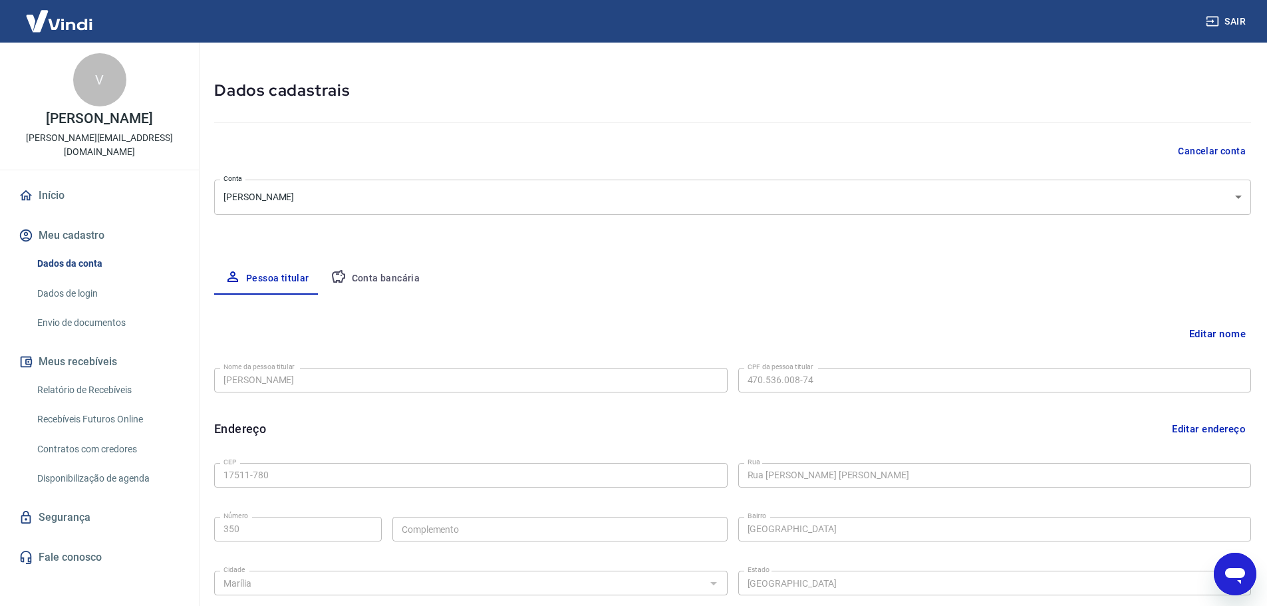
scroll to position [67, 0]
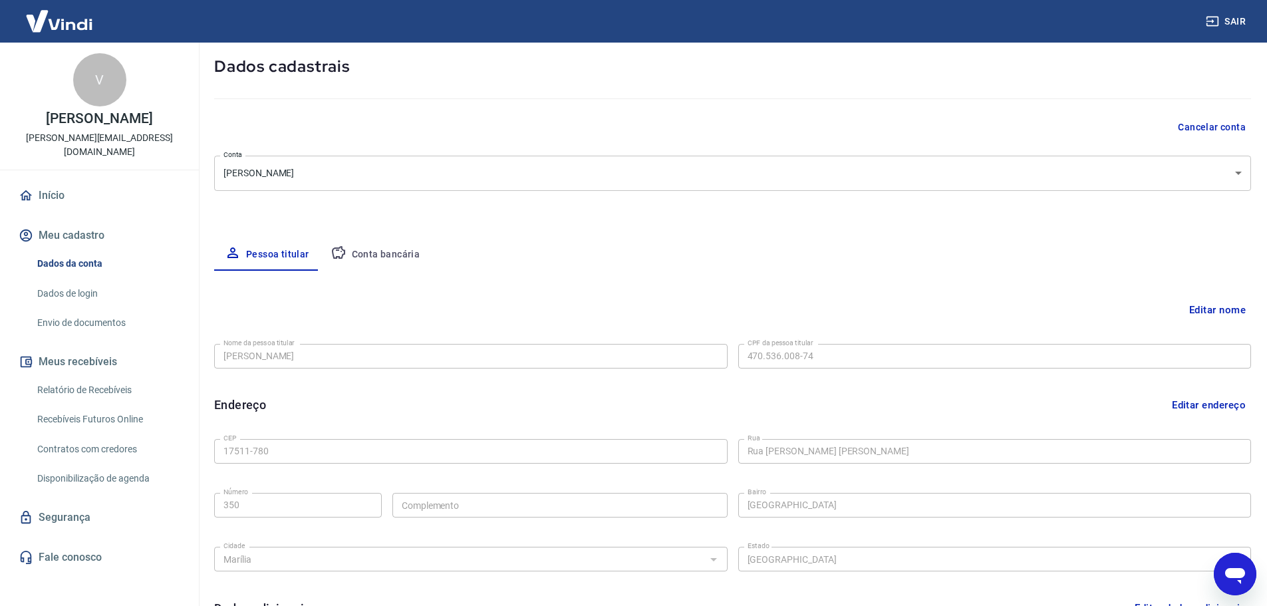
click at [367, 255] on button "Conta bancária" at bounding box center [375, 255] width 111 height 32
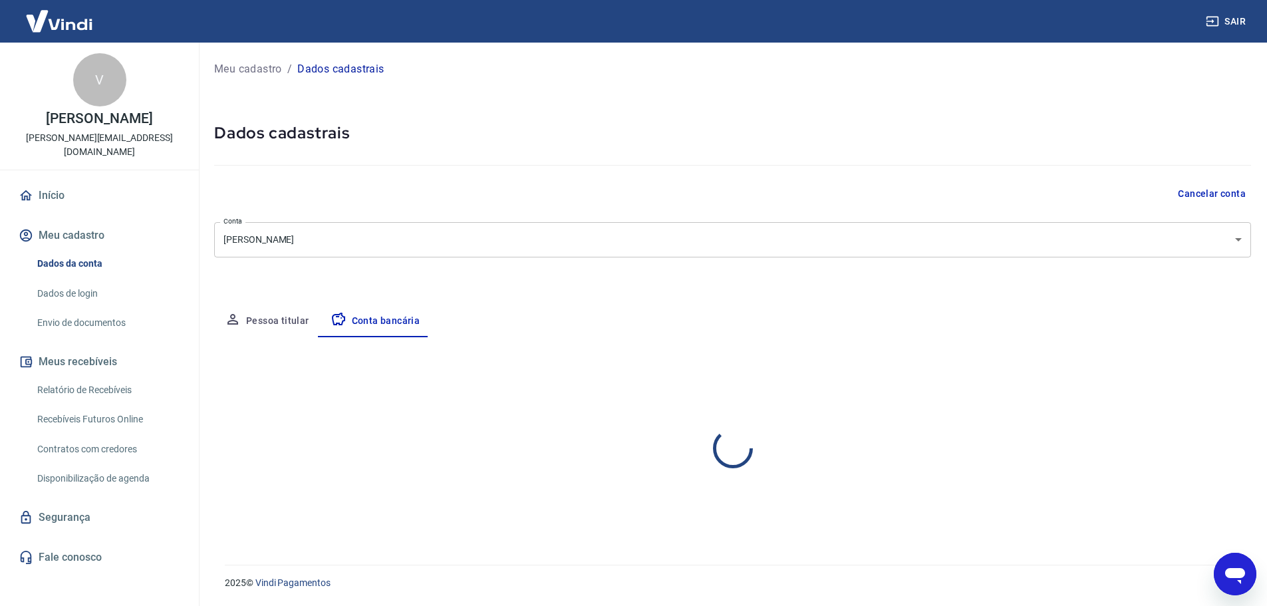
scroll to position [0, 0]
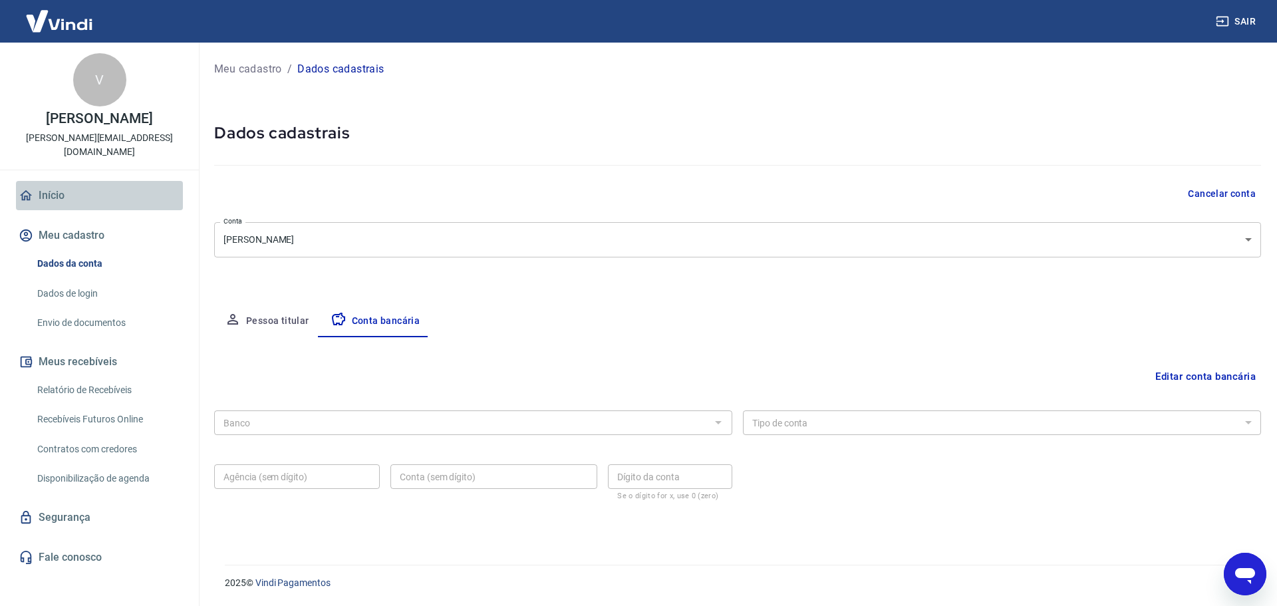
click at [93, 181] on link "Início" at bounding box center [99, 195] width 167 height 29
